Goal: Find specific page/section: Find specific page/section

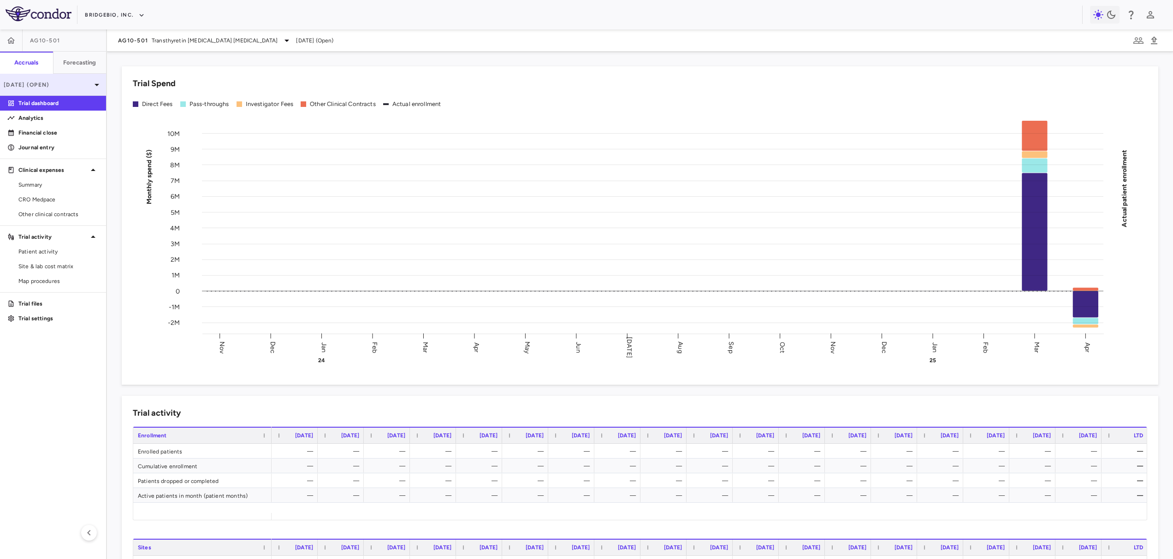
click at [97, 85] on icon at bounding box center [96, 85] width 5 height 2
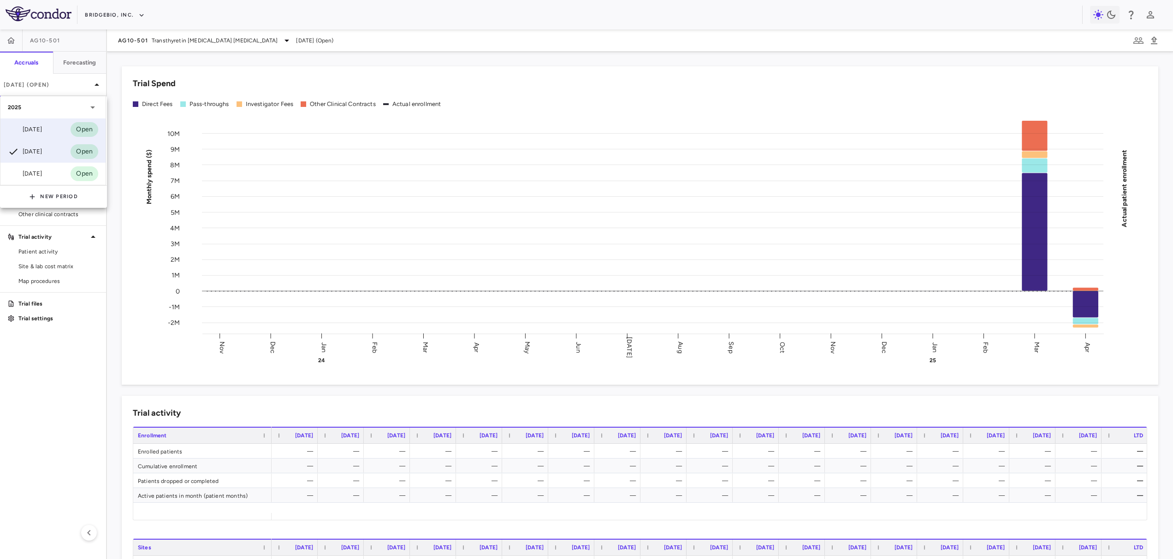
click at [56, 135] on div "Jun 2025 Open" at bounding box center [52, 129] width 105 height 22
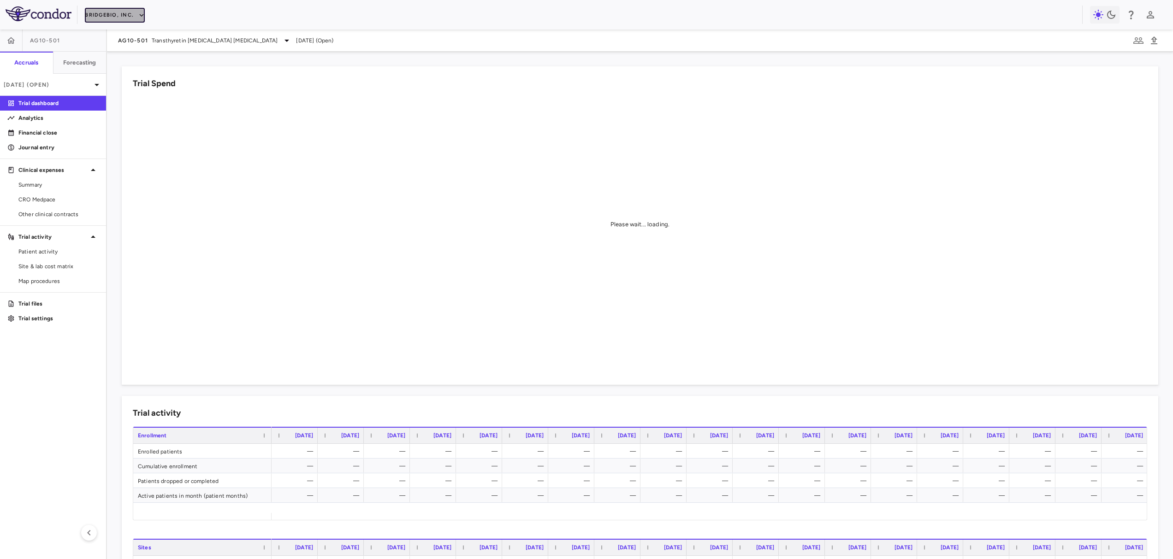
click at [95, 17] on button "BridgeBio, Inc." at bounding box center [115, 15] width 60 height 15
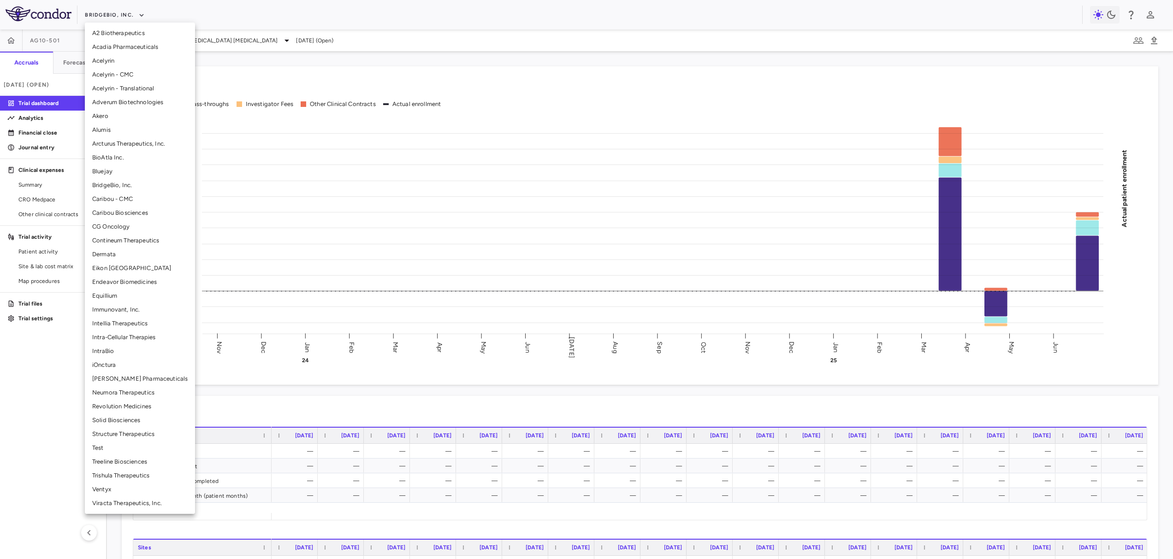
click at [129, 323] on li "Intellia Therapeutics" at bounding box center [140, 324] width 110 height 14
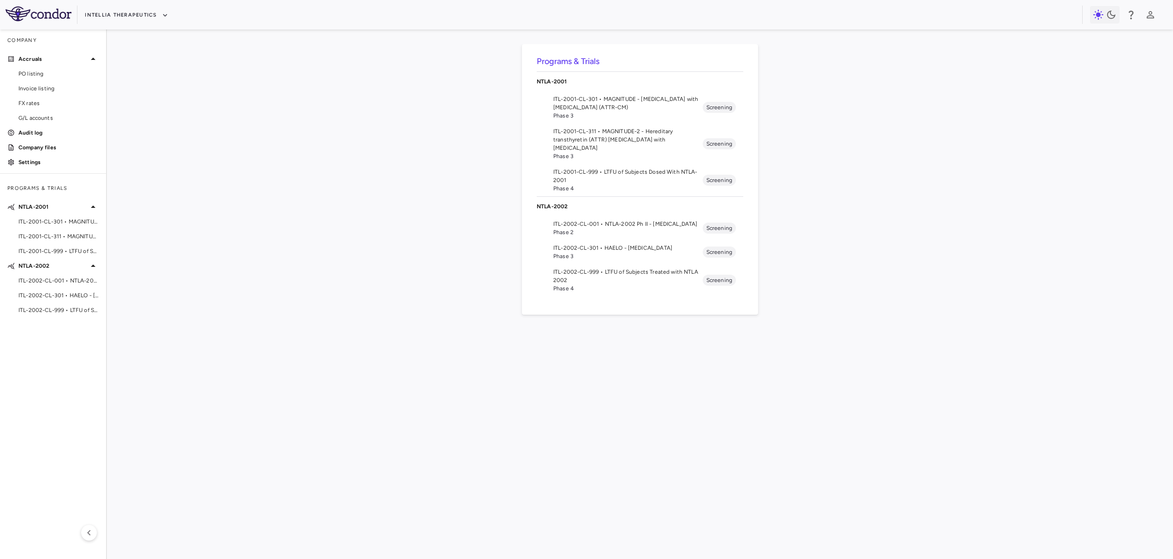
click at [73, 342] on aside "Company Accruals PO listing Invoice listing FX rates G/L accounts Audit log Com…" at bounding box center [53, 294] width 107 height 530
click at [99, 391] on aside "Company Accruals PO listing Invoice listing FX rates G/L accounts Audit log Com…" at bounding box center [53, 294] width 107 height 530
click at [136, 22] on div "Intellia Therapeutics" at bounding box center [586, 14] width 1173 height 29
click at [151, 12] on button "Intellia Therapeutics" at bounding box center [126, 15] width 83 height 15
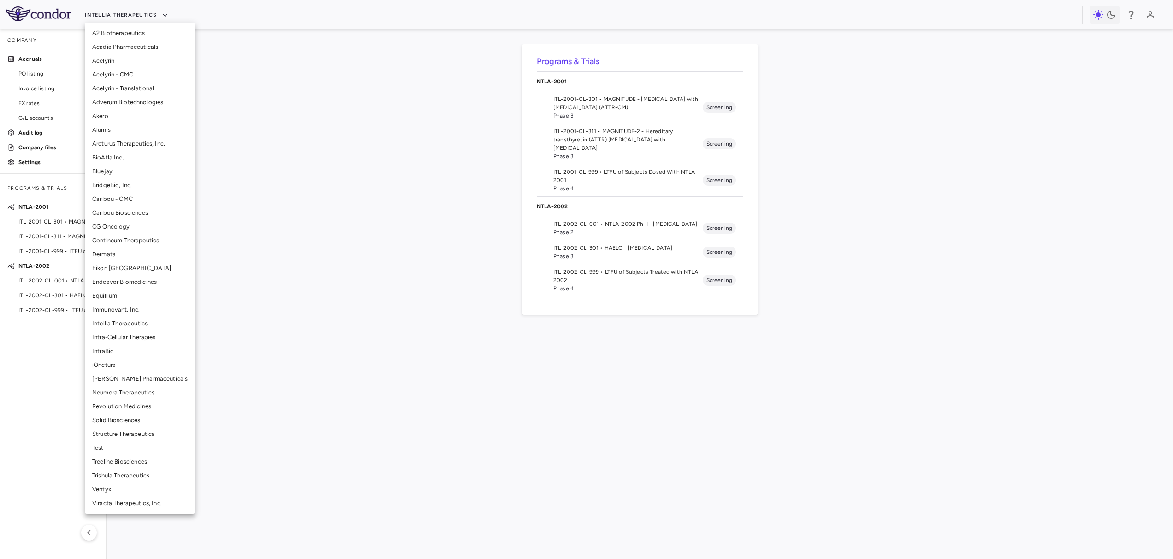
drag, startPoint x: 256, startPoint y: 56, endPoint x: 247, endPoint y: 62, distance: 10.8
click at [256, 57] on div at bounding box center [586, 279] width 1173 height 559
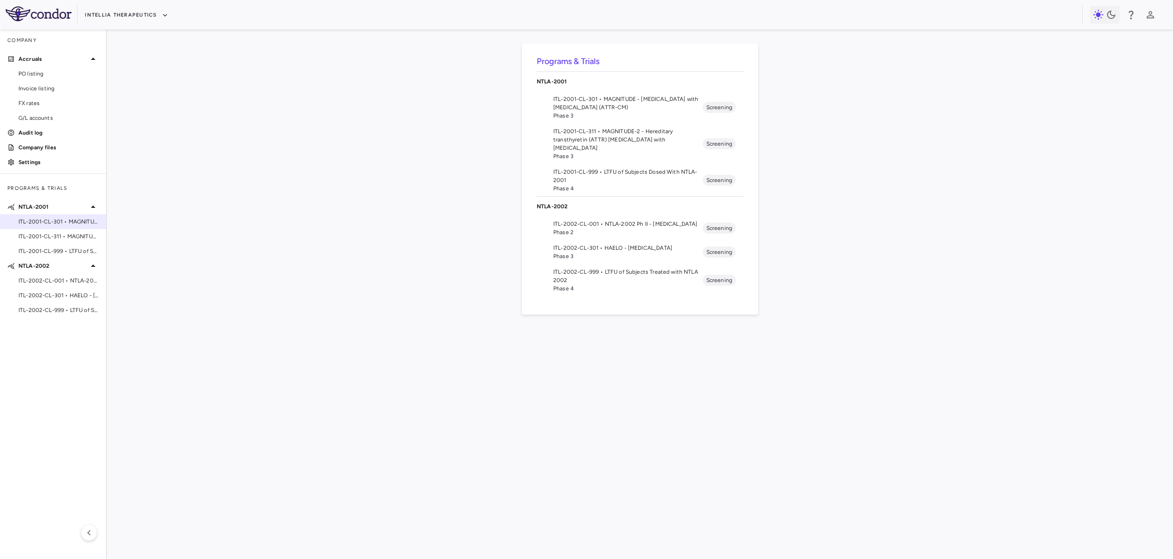
click at [76, 224] on span "ITL-2001-CL-301 • MAGNITUDE - [MEDICAL_DATA] with [MEDICAL_DATA] (ATTR-CM)" at bounding box center [58, 222] width 80 height 8
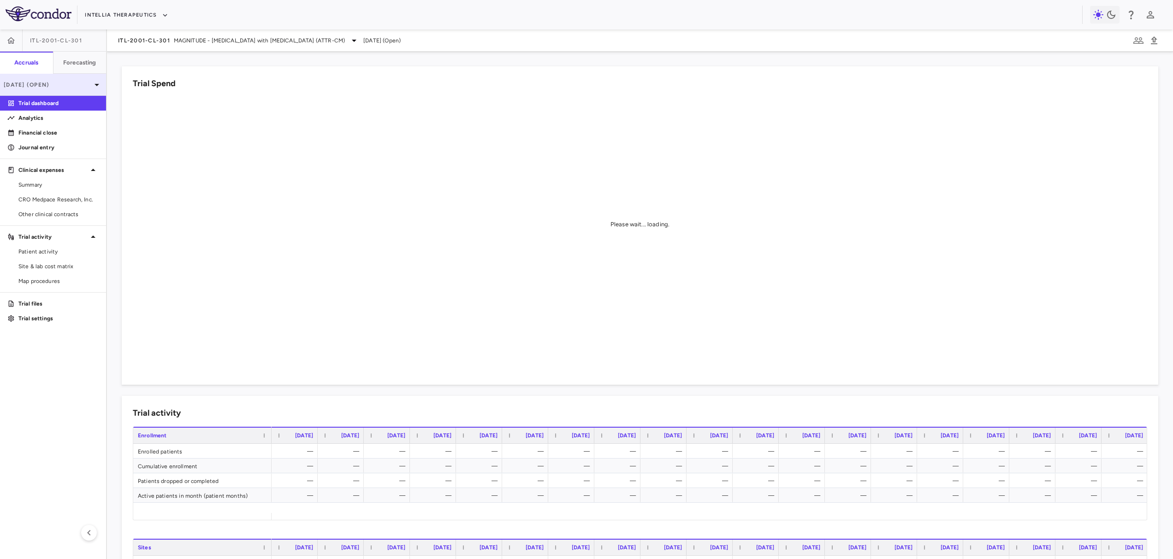
click at [58, 82] on p "Aug 2025 (Open)" at bounding box center [48, 85] width 88 height 8
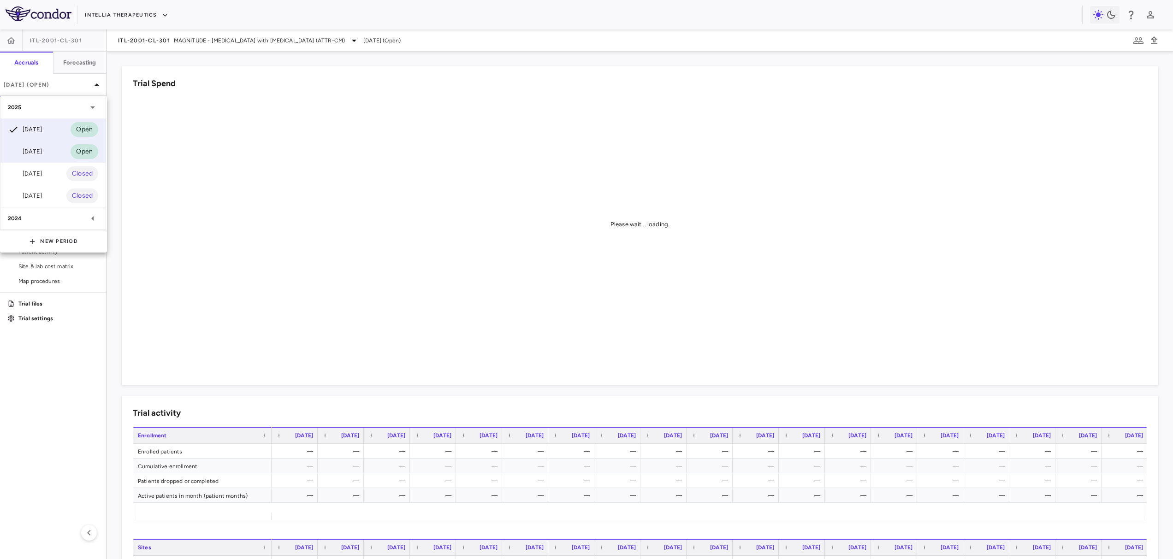
click at [58, 147] on div "Jul 2025 Open" at bounding box center [52, 152] width 105 height 22
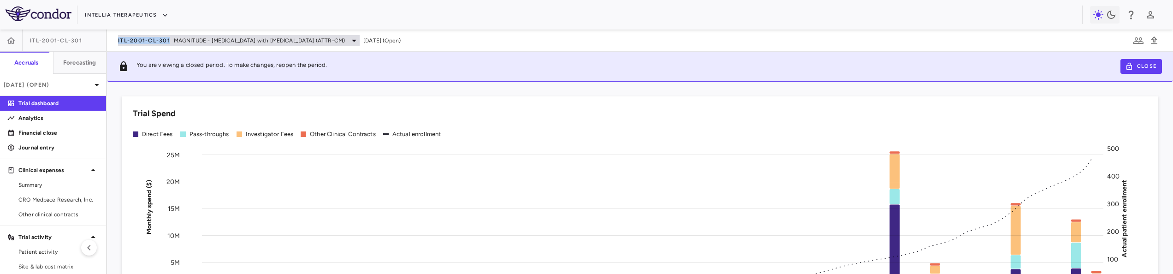
drag, startPoint x: 171, startPoint y: 40, endPoint x: 118, endPoint y: 43, distance: 52.6
click at [118, 43] on div "ITL-2001-CL-301 MAGNITUDE - [MEDICAL_DATA] with [MEDICAL_DATA] (ATTR-CM)" at bounding box center [239, 40] width 242 height 11
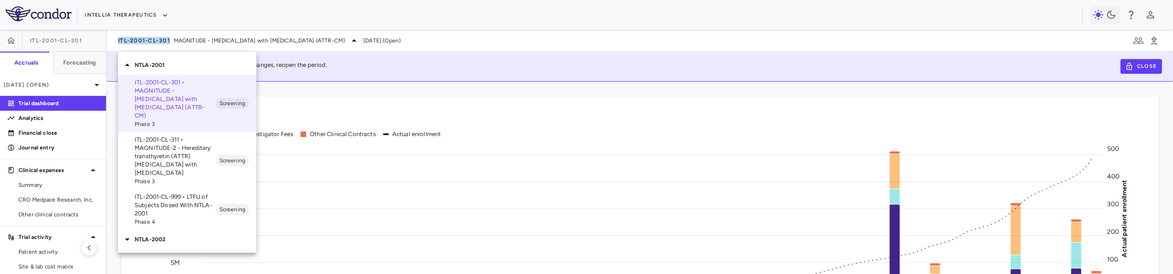
copy span "ITL-2001-CL-301"
